Goal: Information Seeking & Learning: Learn about a topic

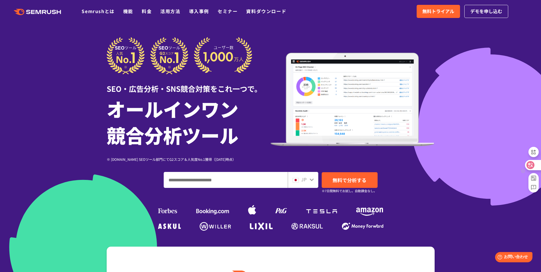
click at [532, 165] on icon at bounding box center [530, 165] width 5 height 5
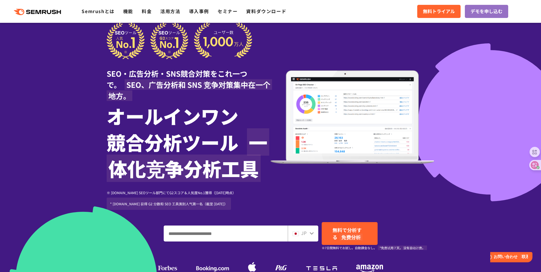
scroll to position [86, 0]
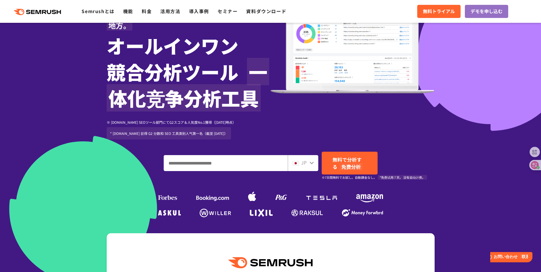
click at [302, 164] on span "JP" at bounding box center [303, 162] width 5 height 7
click at [312, 164] on icon at bounding box center [312, 163] width 4 height 3
click at [532, 164] on icon at bounding box center [531, 165] width 8 height 8
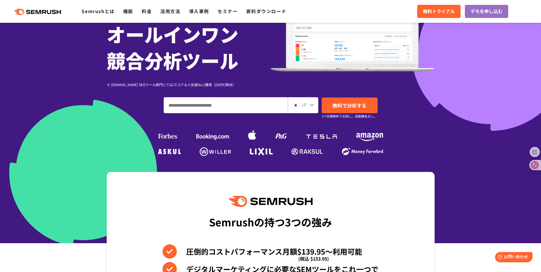
click at [311, 107] on icon at bounding box center [311, 105] width 5 height 5
click at [297, 105] on img at bounding box center [296, 105] width 6 height 5
click at [254, 99] on input "ドメイン、キーワードまたはURLを入力してください" at bounding box center [226, 105] width 124 height 15
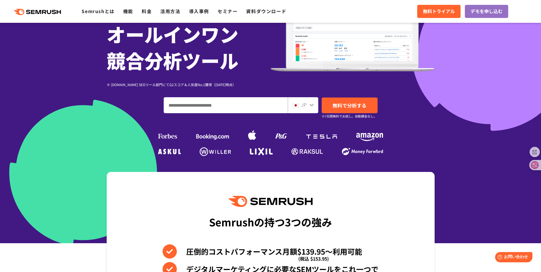
paste input "**********"
type input "**********"
click at [355, 114] on small "※7日間無料でお試し。自動課金なし。" at bounding box center [349, 116] width 55 height 5
click at [354, 106] on span "無料で分析する" at bounding box center [350, 105] width 34 height 7
